Goal: Navigation & Orientation: Find specific page/section

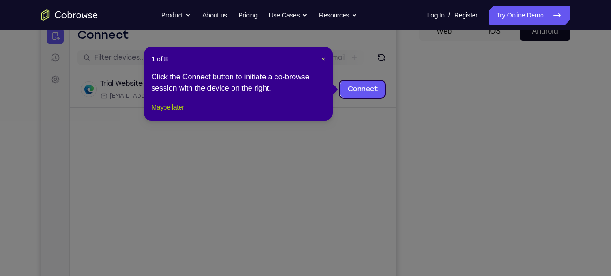
click at [181, 113] on button "Maybe later" at bounding box center [167, 107] width 33 height 11
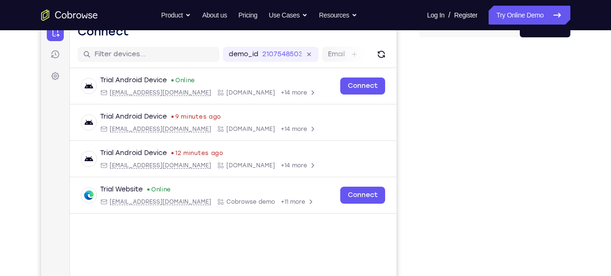
scroll to position [104, 0]
